Goal: Task Accomplishment & Management: Manage account settings

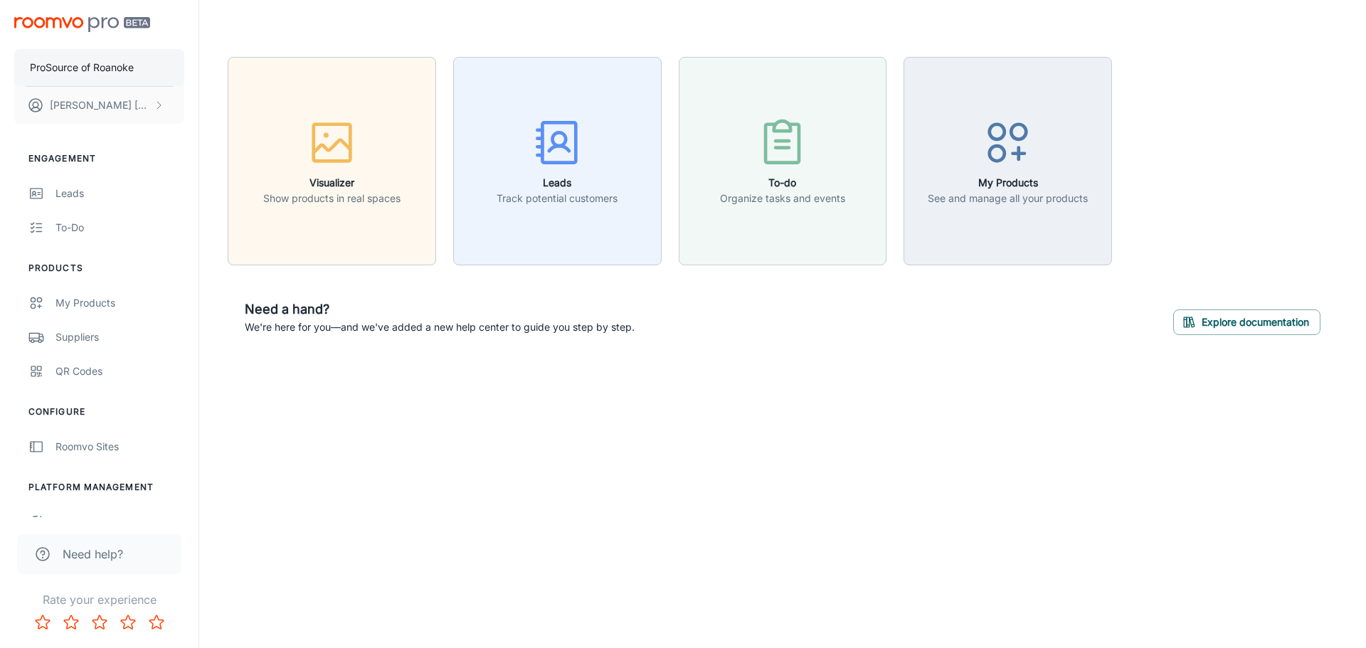
click at [97, 68] on p "ProSource of Roanoke" at bounding box center [82, 68] width 104 height 16
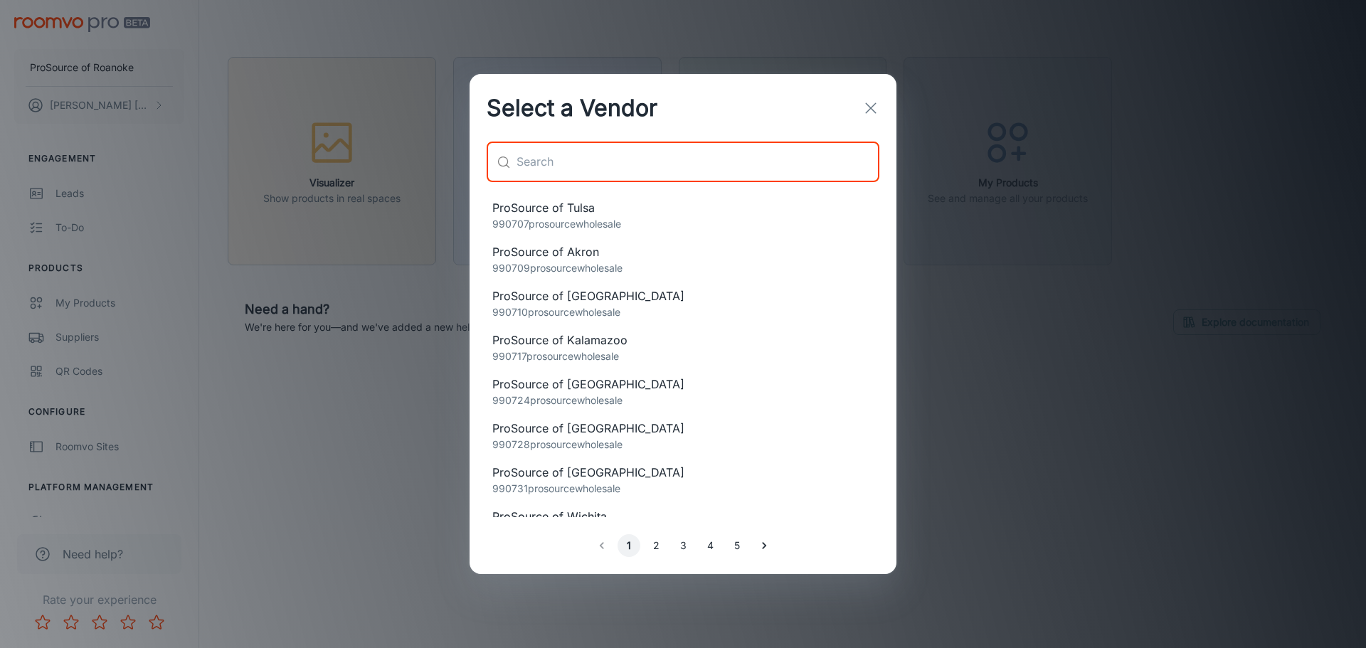
click at [577, 158] on input "text" at bounding box center [698, 162] width 363 height 40
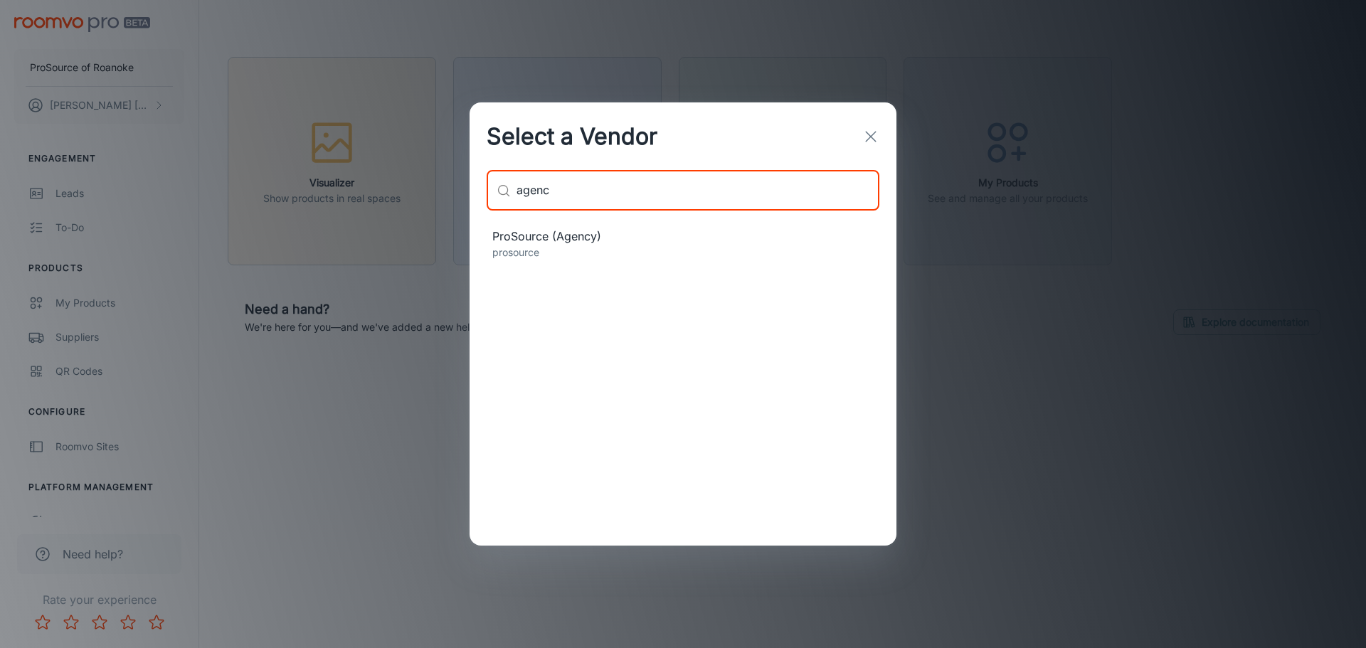
type input "agenc"
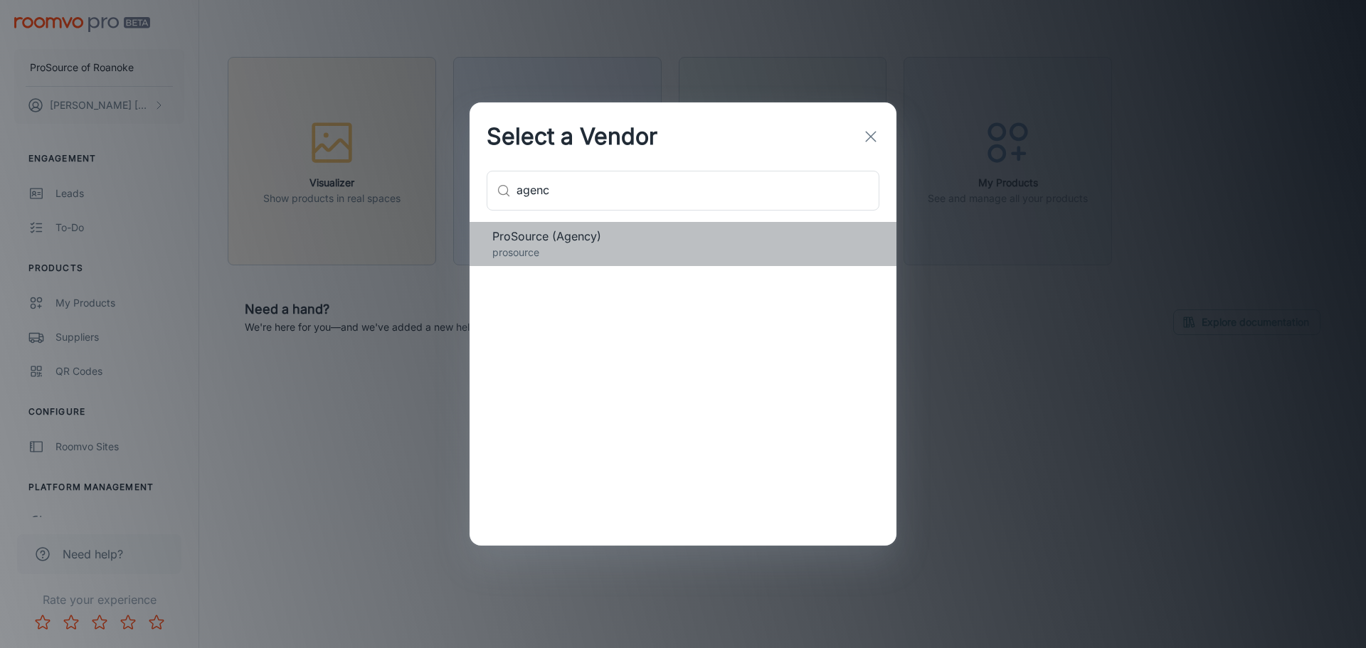
click at [569, 244] on span "ProSource (Agency)" at bounding box center [682, 236] width 381 height 17
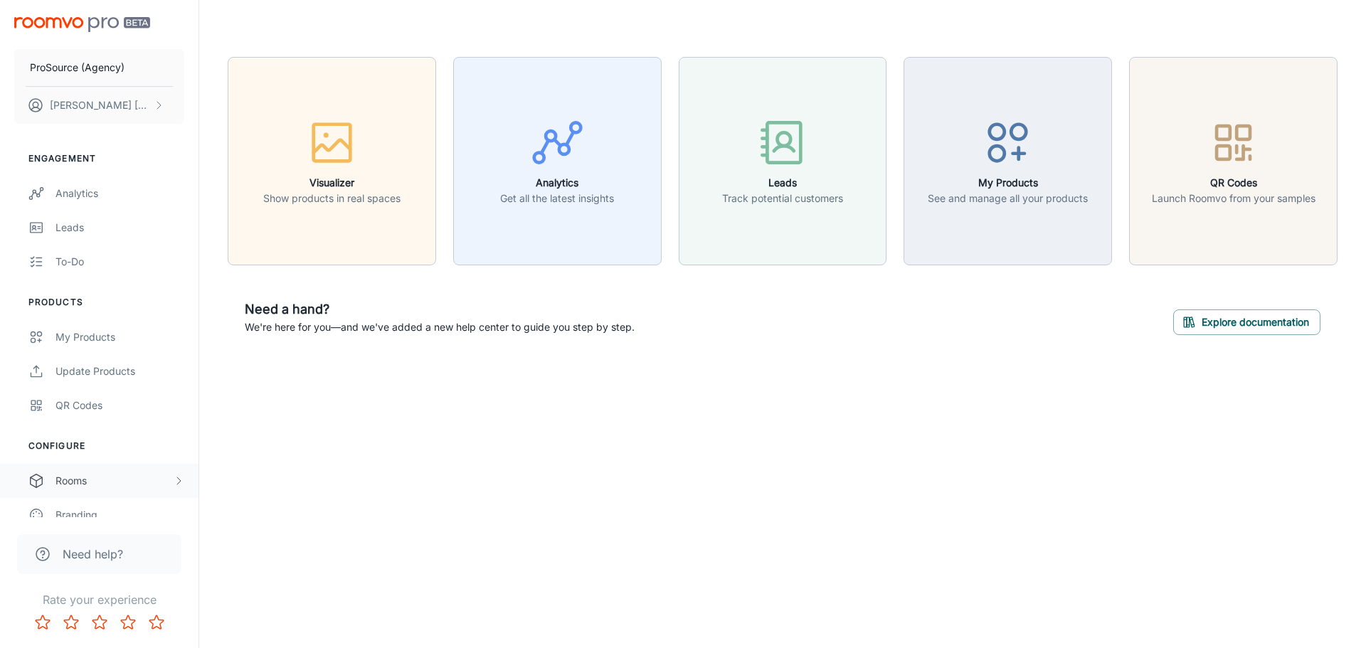
click at [85, 477] on div "Rooms" at bounding box center [113, 481] width 117 height 16
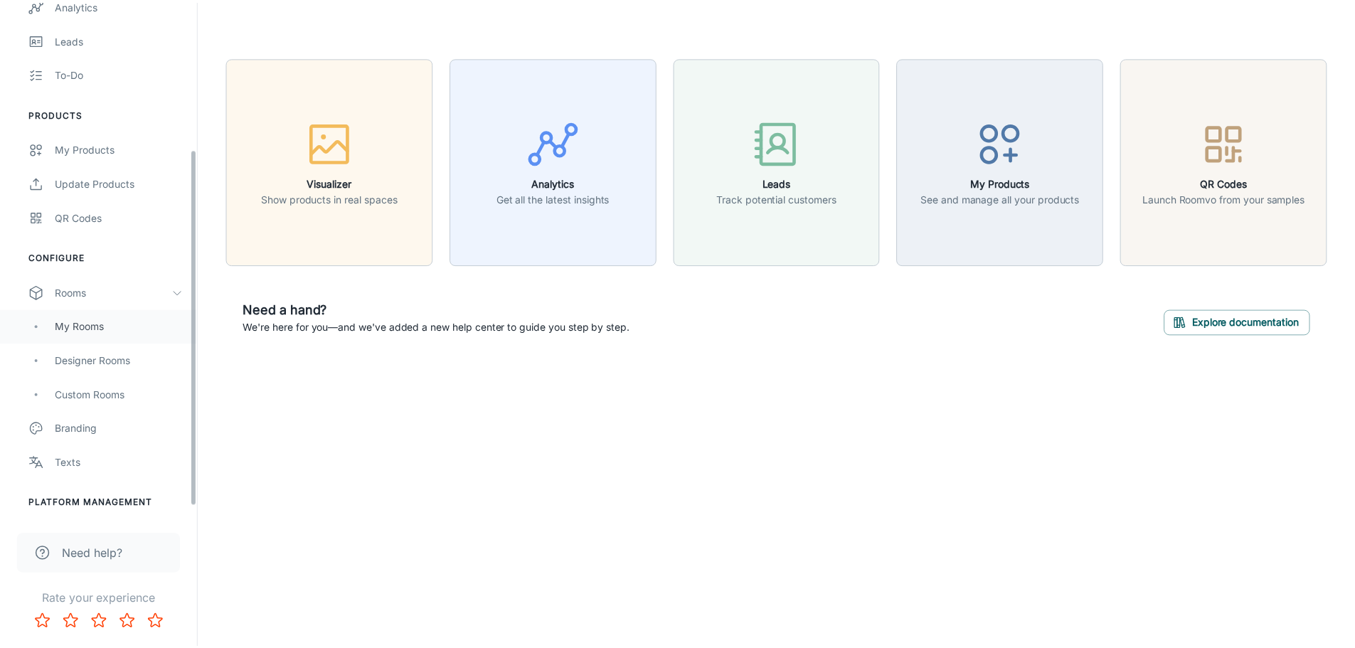
scroll to position [213, 0]
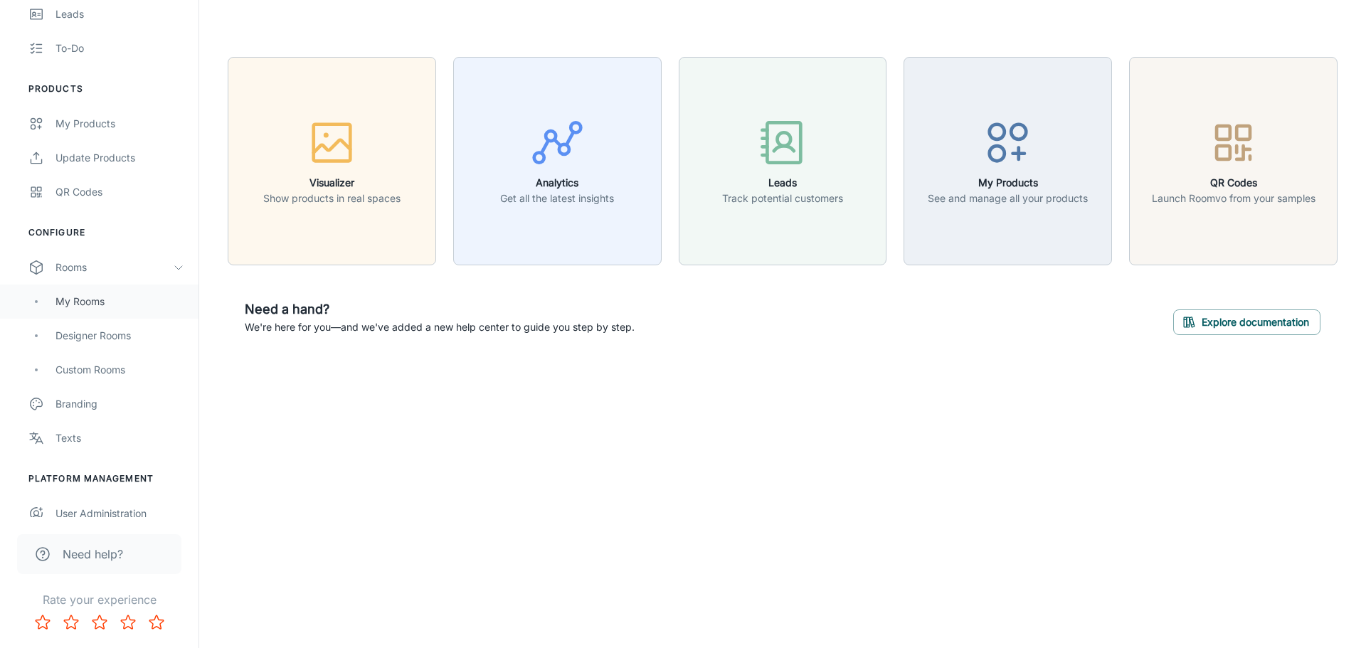
click at [90, 304] on div "My Rooms" at bounding box center [119, 302] width 129 height 16
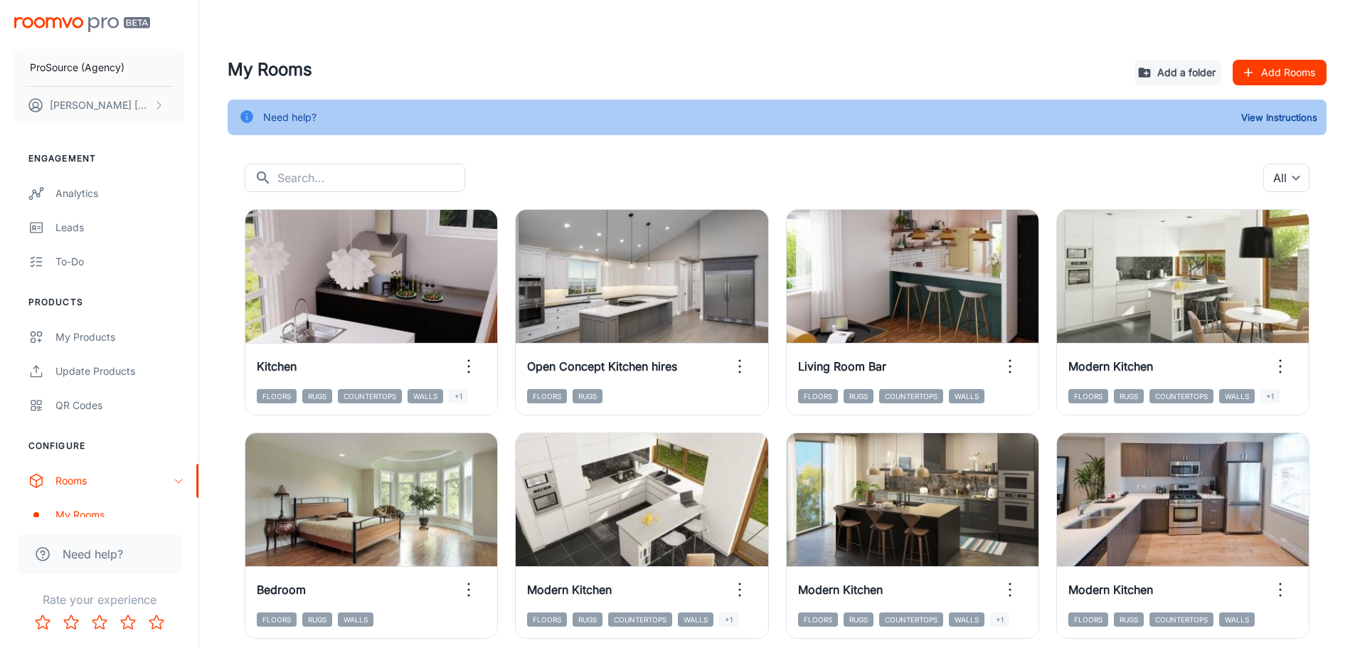
click at [1278, 65] on button "Add Rooms" at bounding box center [1280, 73] width 94 height 26
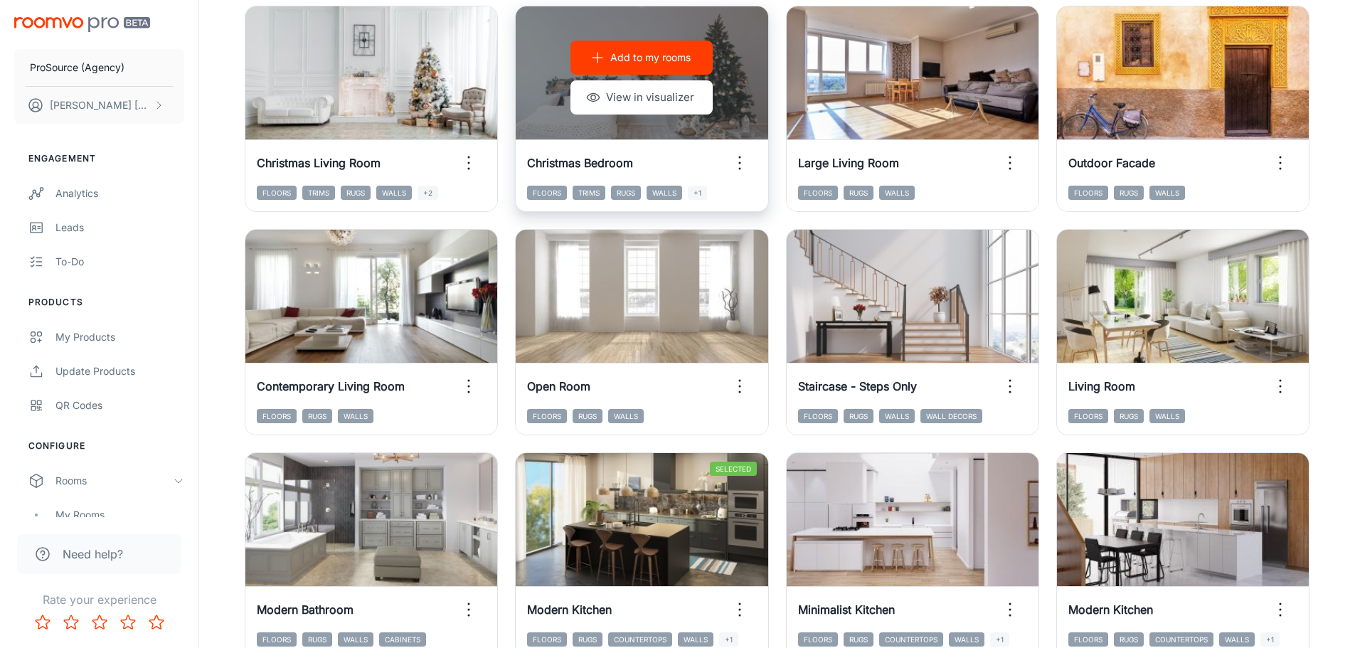
scroll to position [1138, 0]
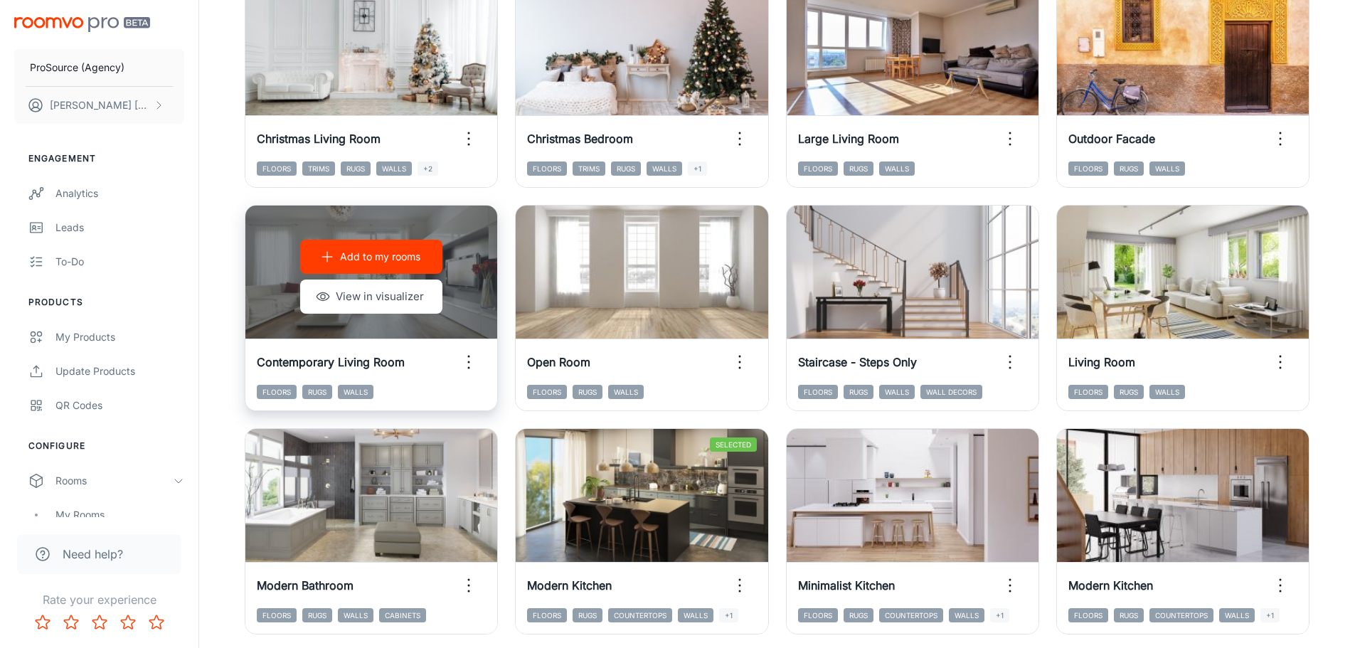
click at [374, 255] on p "Add to my rooms" at bounding box center [380, 257] width 80 height 16
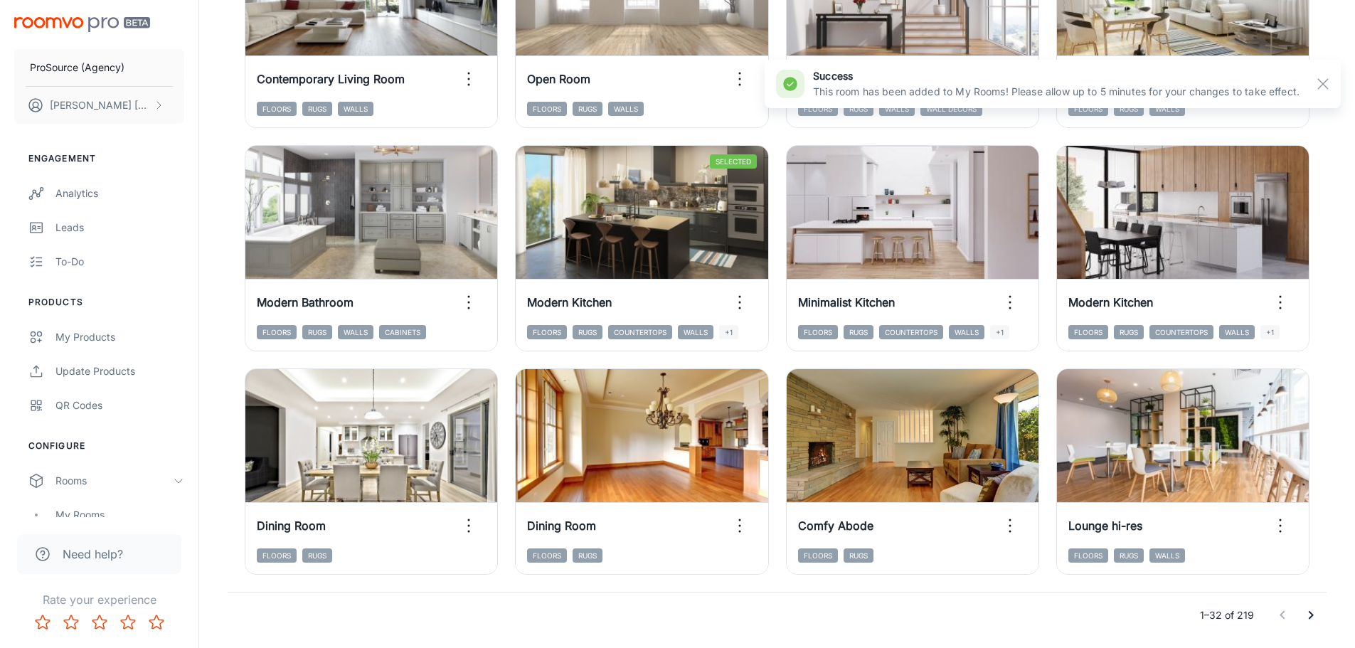
scroll to position [1423, 0]
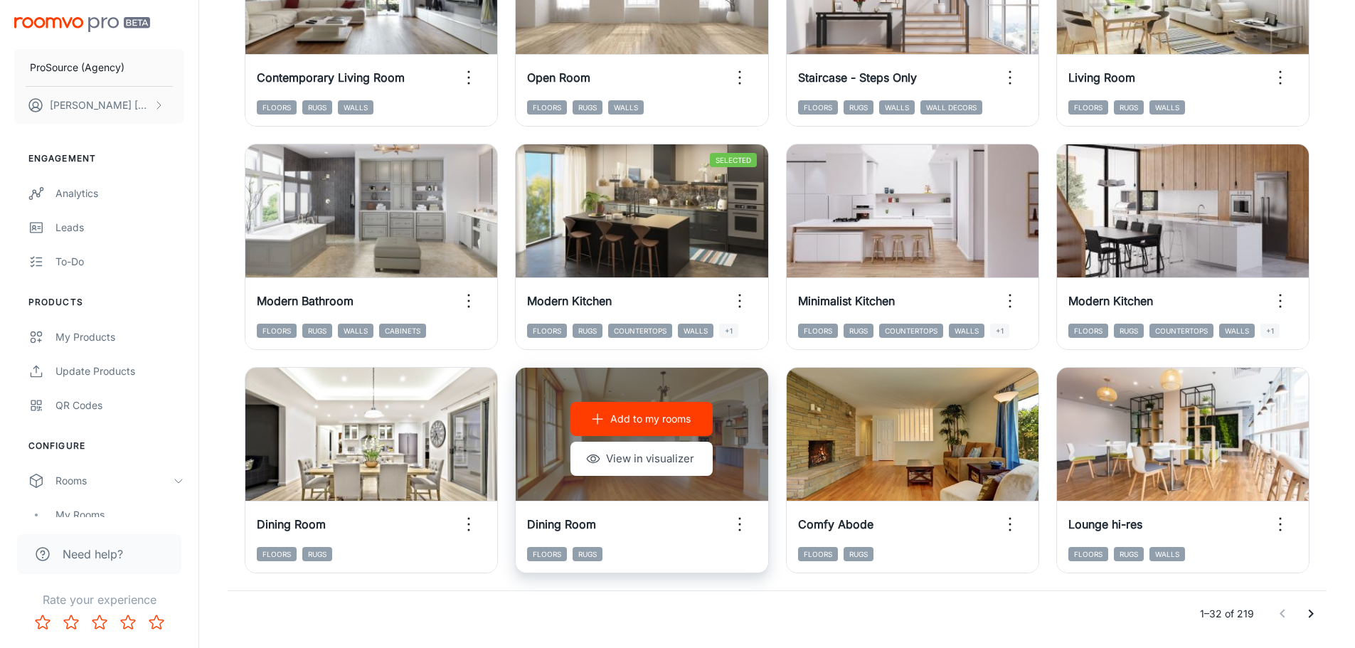
click at [645, 420] on p "Add to my rooms" at bounding box center [650, 419] width 80 height 16
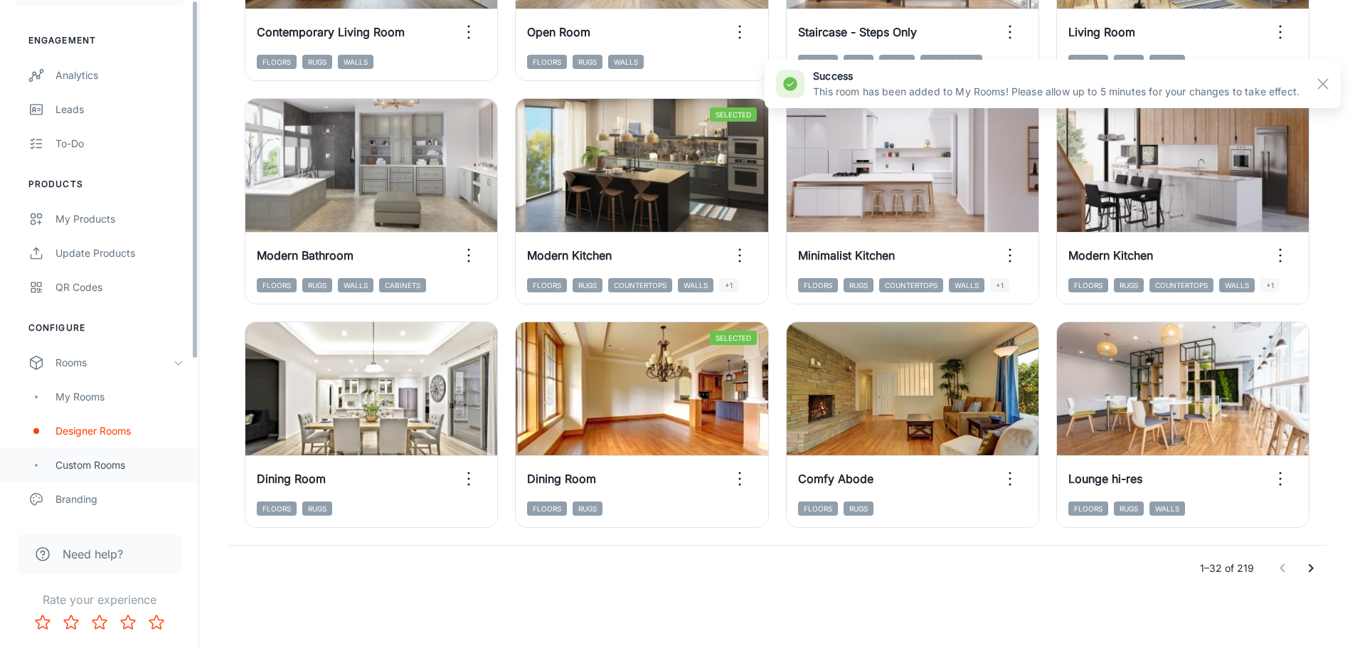
scroll to position [227, 0]
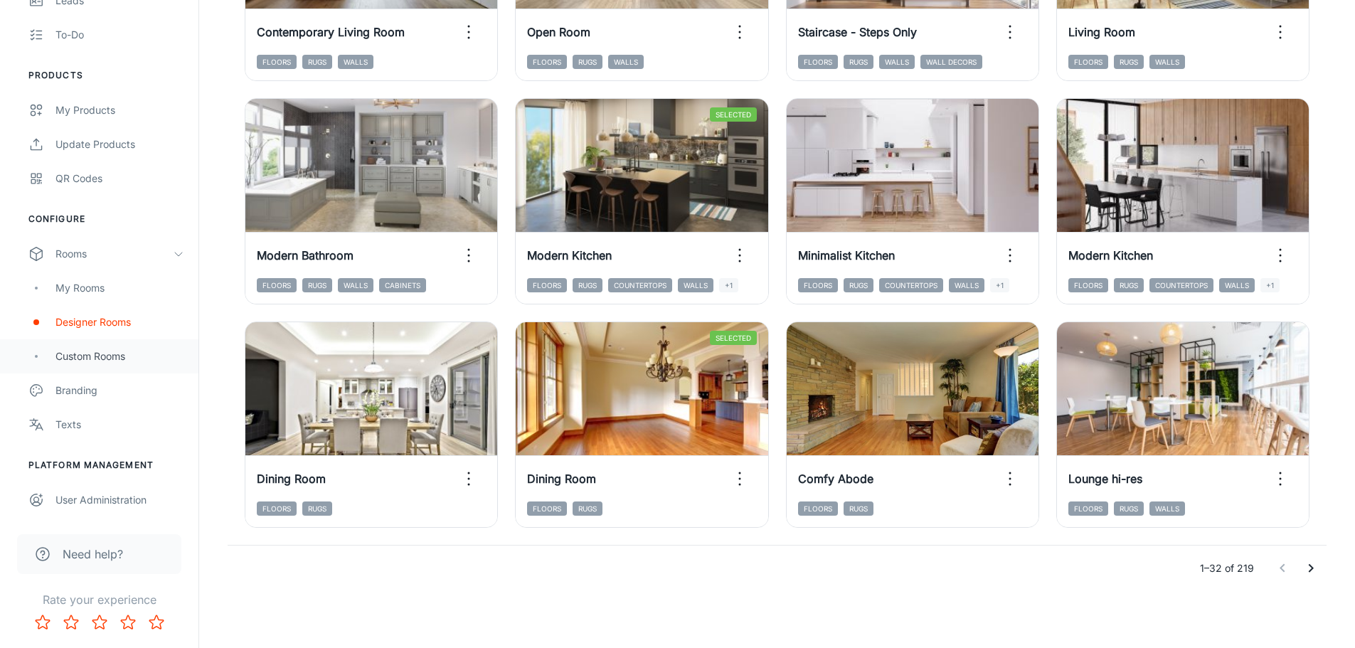
click at [91, 366] on div "Custom Rooms" at bounding box center [99, 356] width 199 height 34
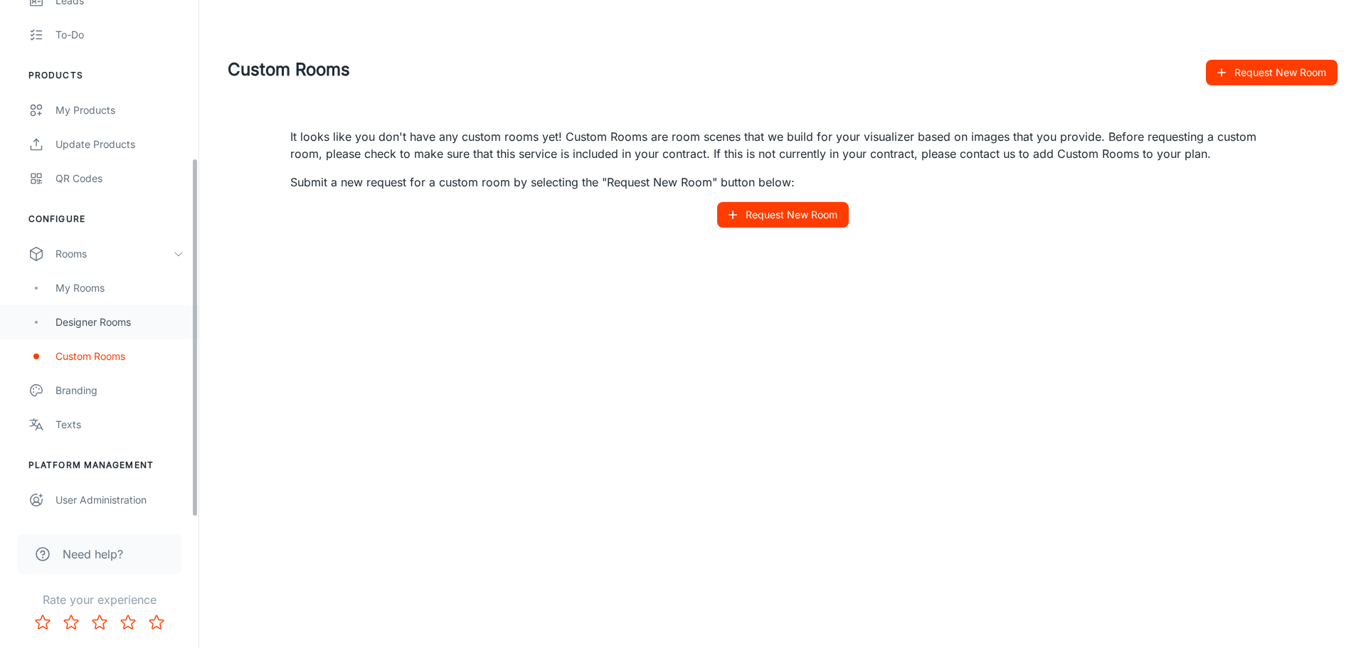
click at [121, 310] on div "Designer Rooms" at bounding box center [99, 322] width 199 height 34
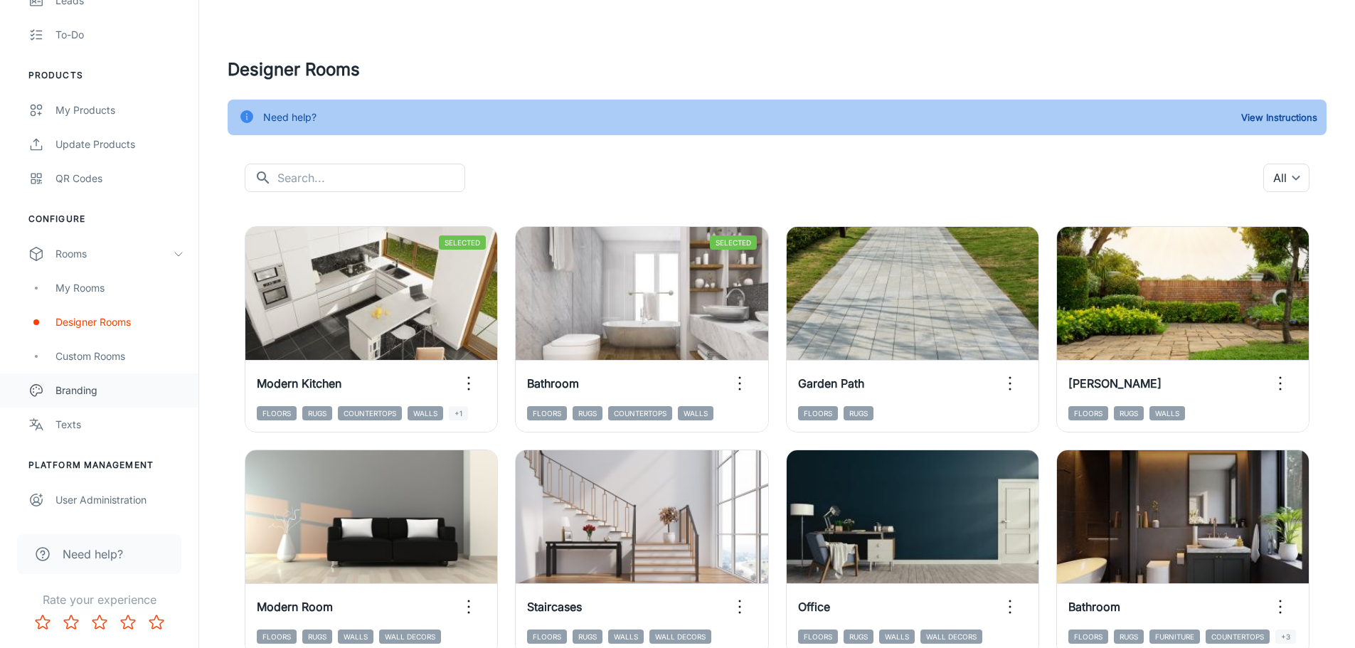
click at [83, 393] on div "Branding" at bounding box center [119, 391] width 129 height 16
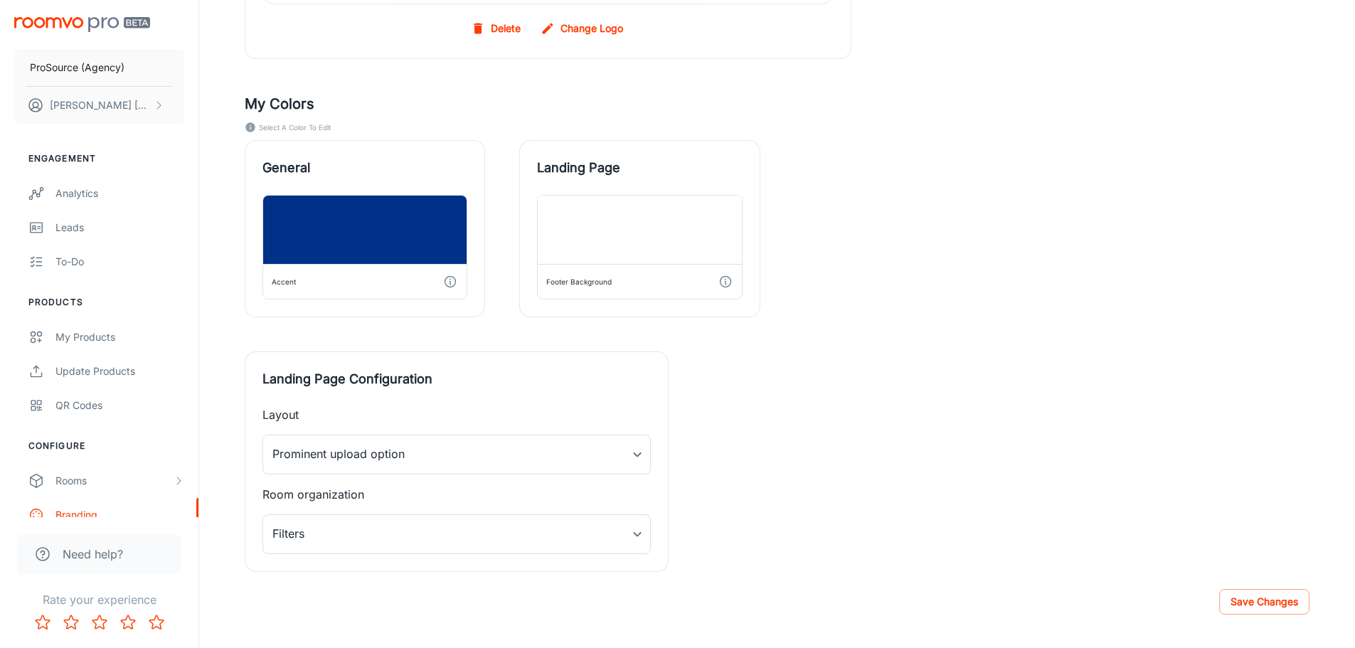
scroll to position [431, 0]
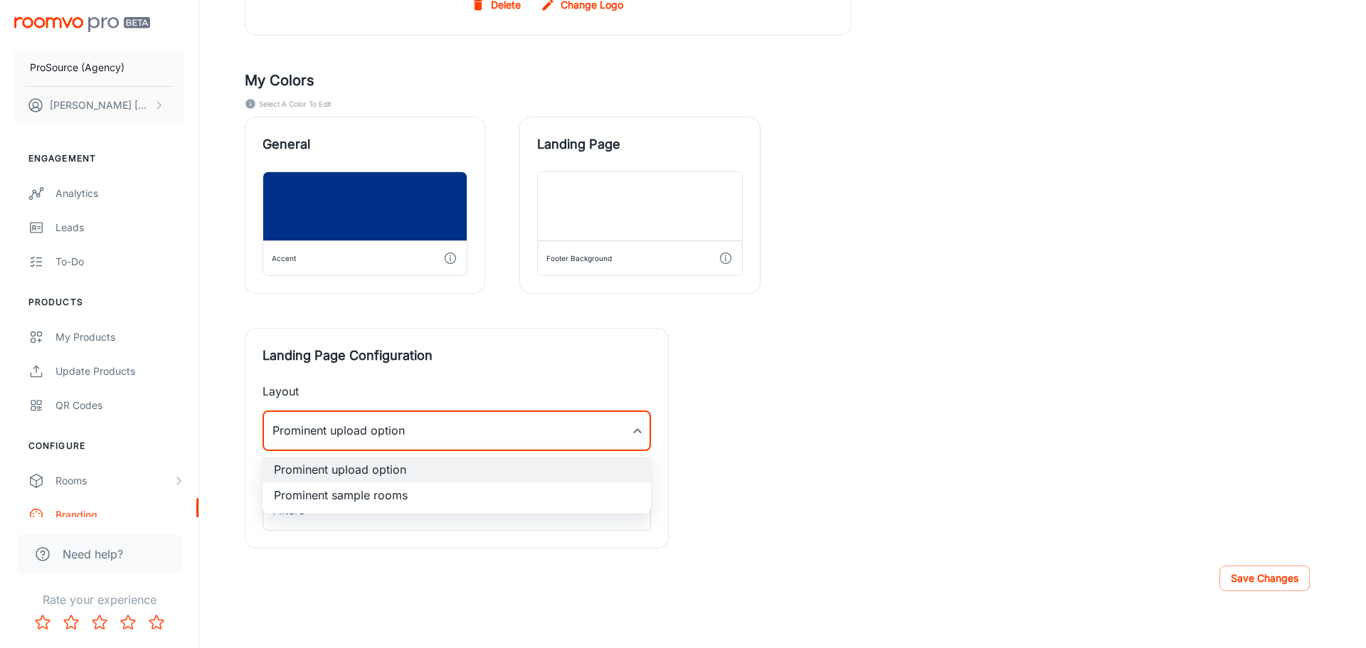
click at [766, 405] on div at bounding box center [683, 324] width 1366 height 648
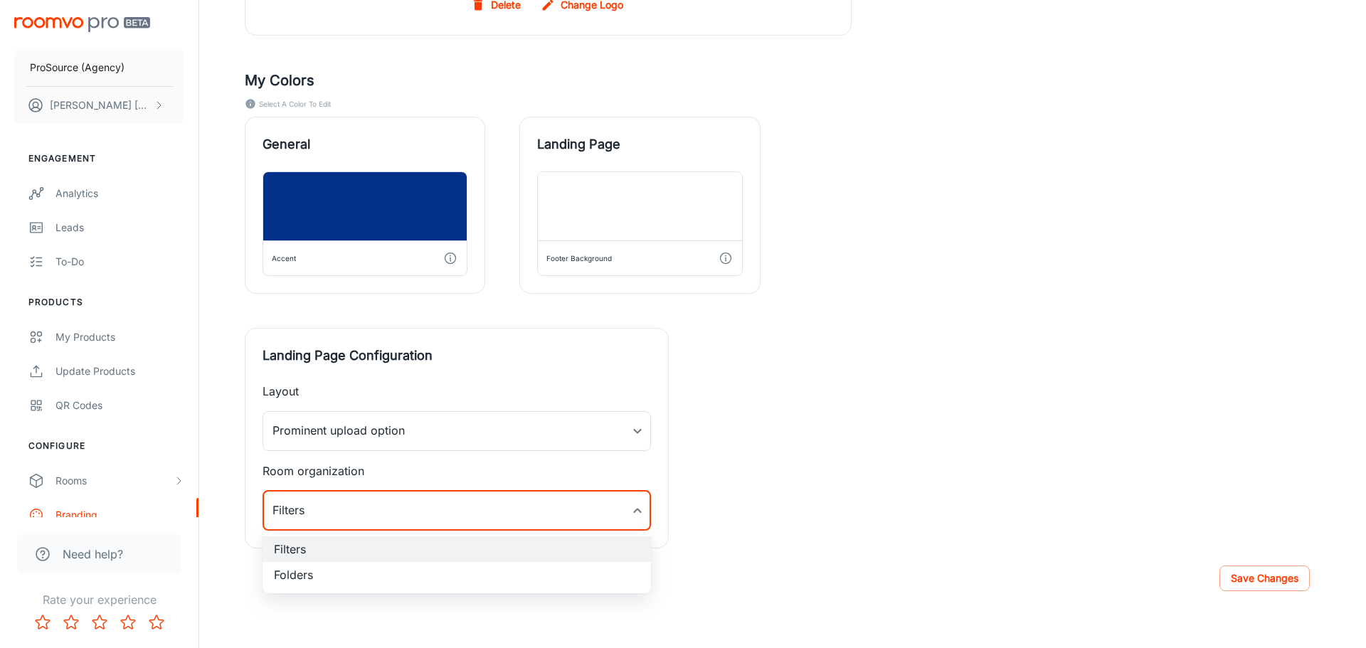
click at [726, 482] on div at bounding box center [683, 324] width 1366 height 648
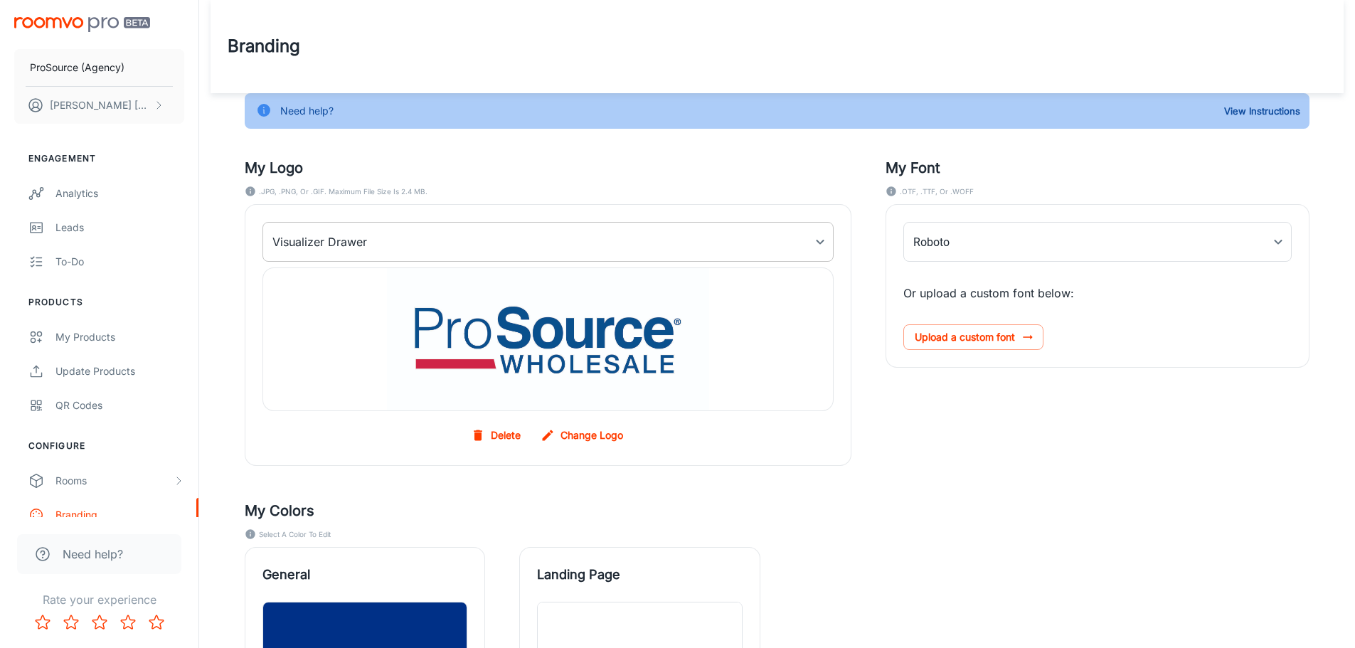
scroll to position [0, 0]
click at [541, 242] on body "ProSource (Agency) [PERSON_NAME] Engagement Analytics Leads To-do Products My P…" at bounding box center [677, 324] width 1355 height 648
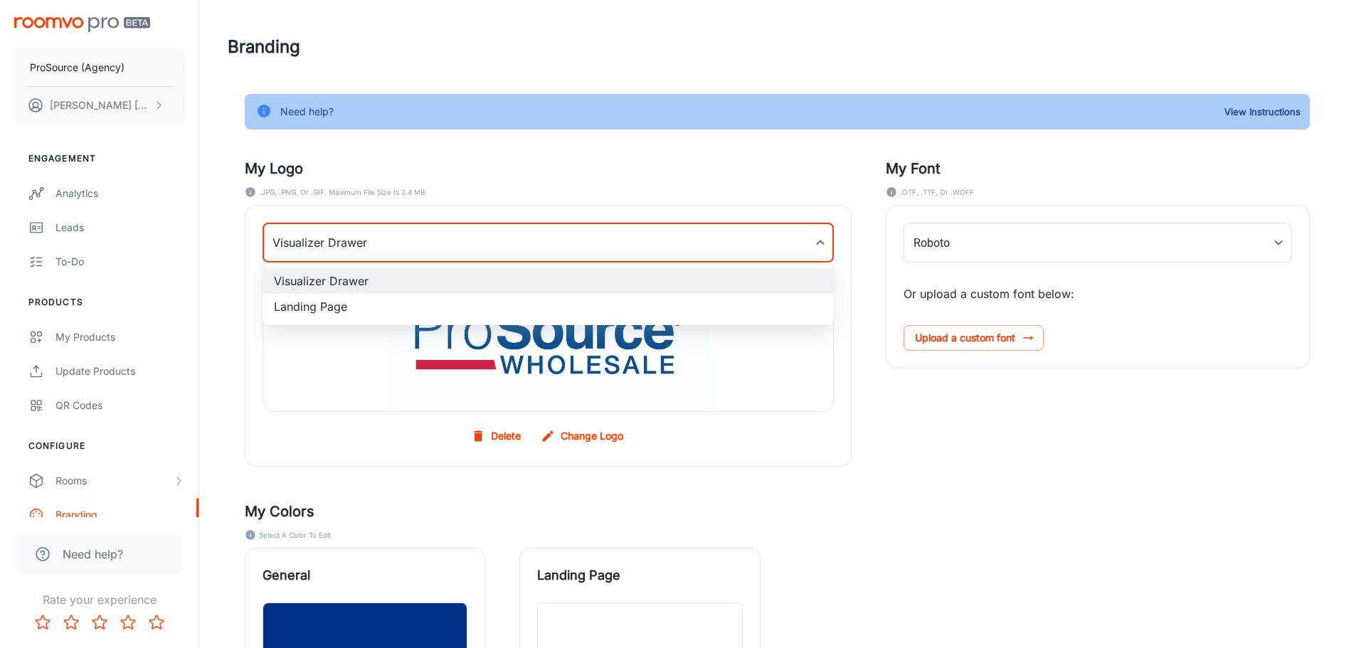
click at [571, 186] on div at bounding box center [683, 324] width 1366 height 648
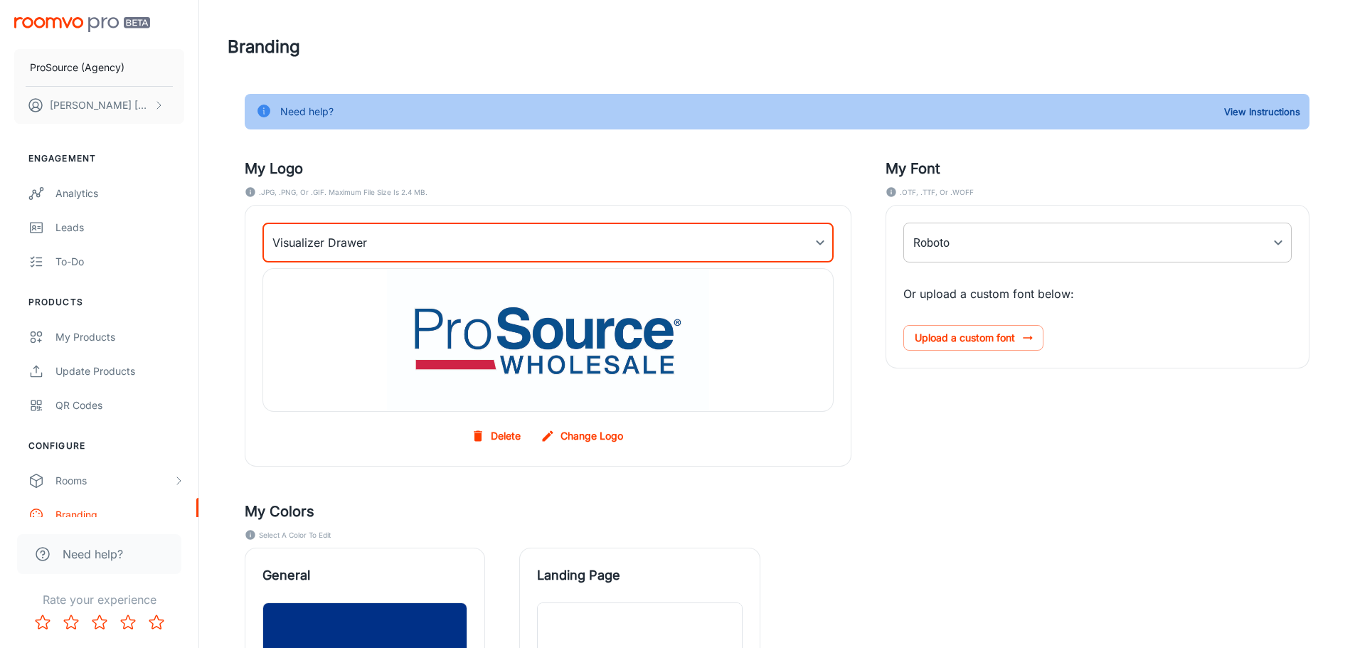
click at [995, 233] on body "ProSource (Agency) [PERSON_NAME] Engagement Analytics Leads To-do Products My P…" at bounding box center [677, 324] width 1355 height 648
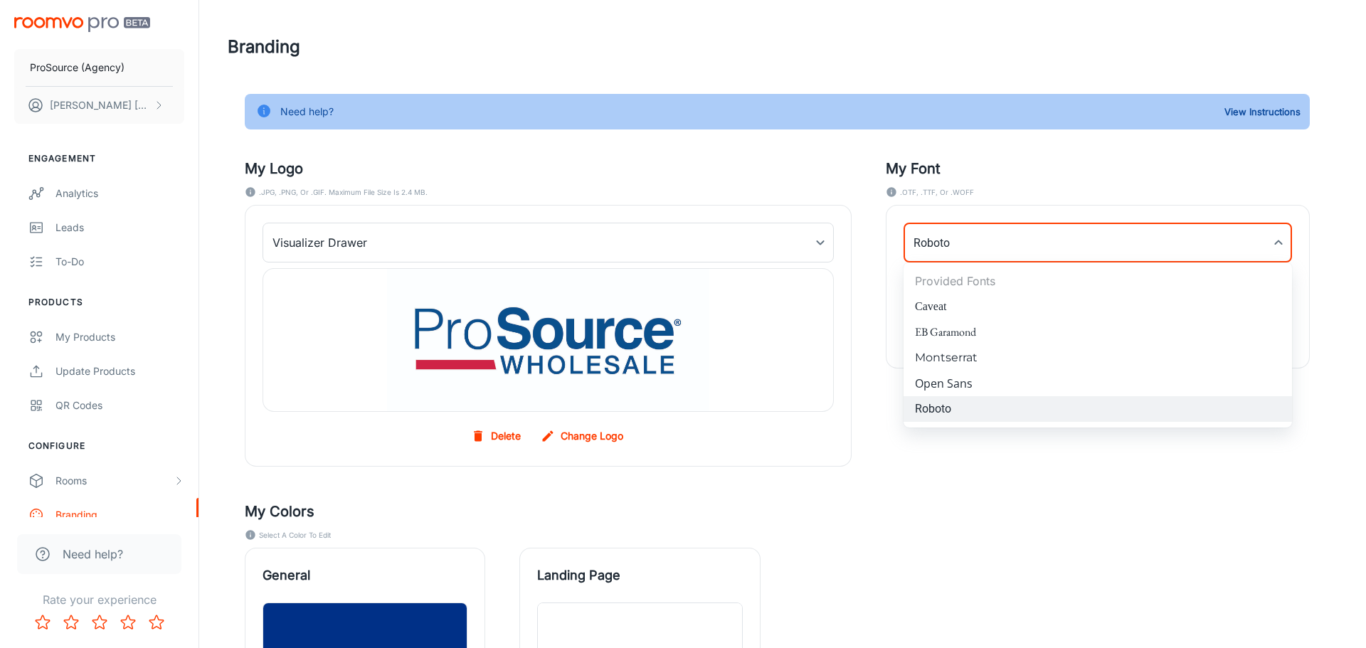
click at [830, 196] on div at bounding box center [683, 324] width 1366 height 648
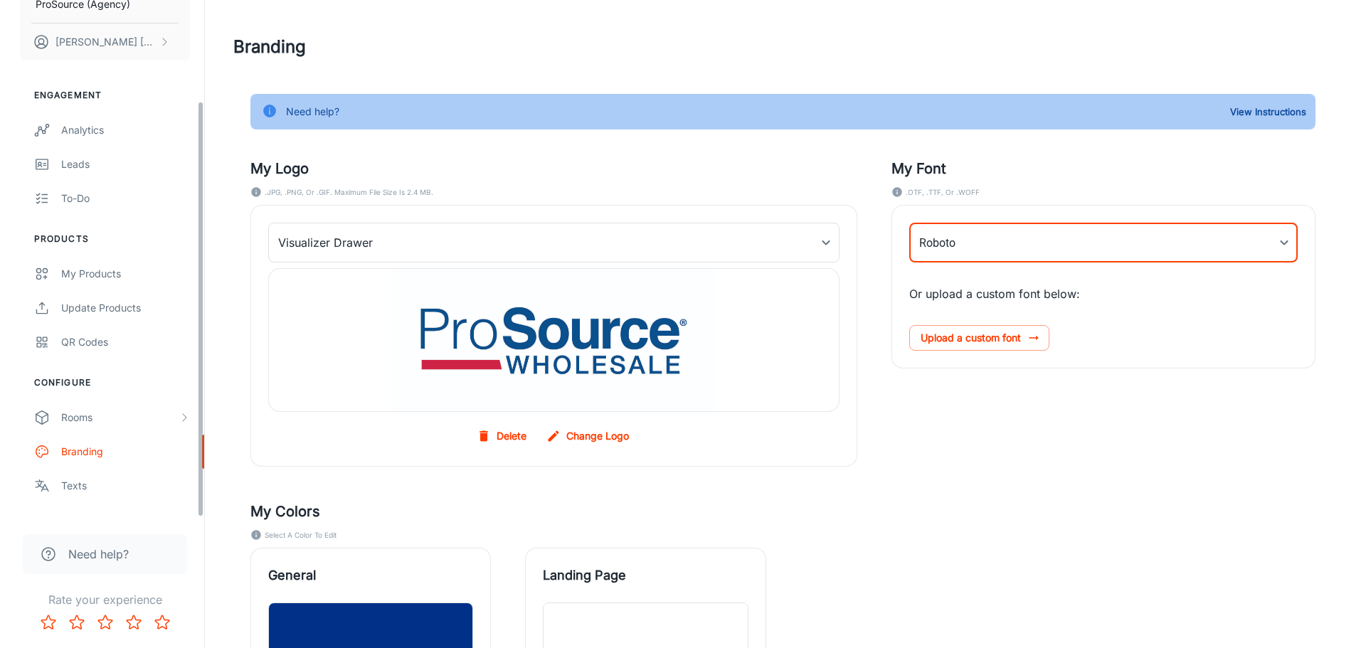
scroll to position [125, 0]
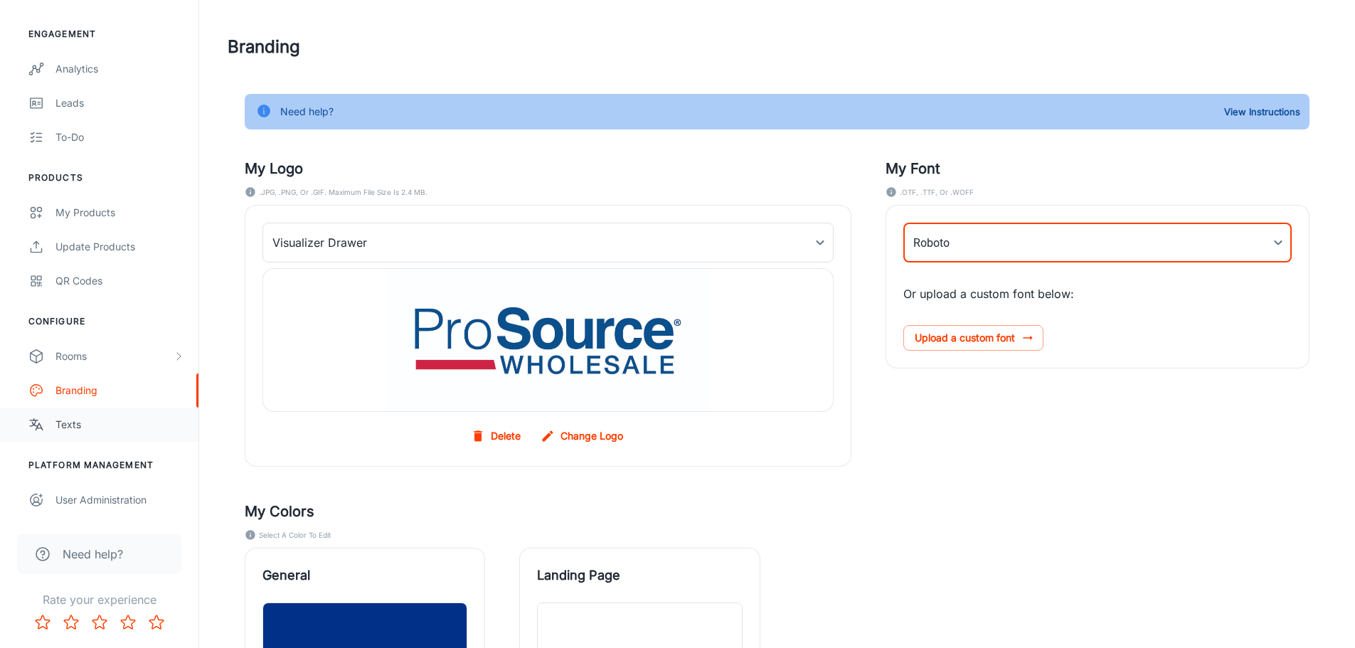
click at [83, 428] on div "Texts" at bounding box center [119, 425] width 129 height 16
